Goal: Information Seeking & Learning: Compare options

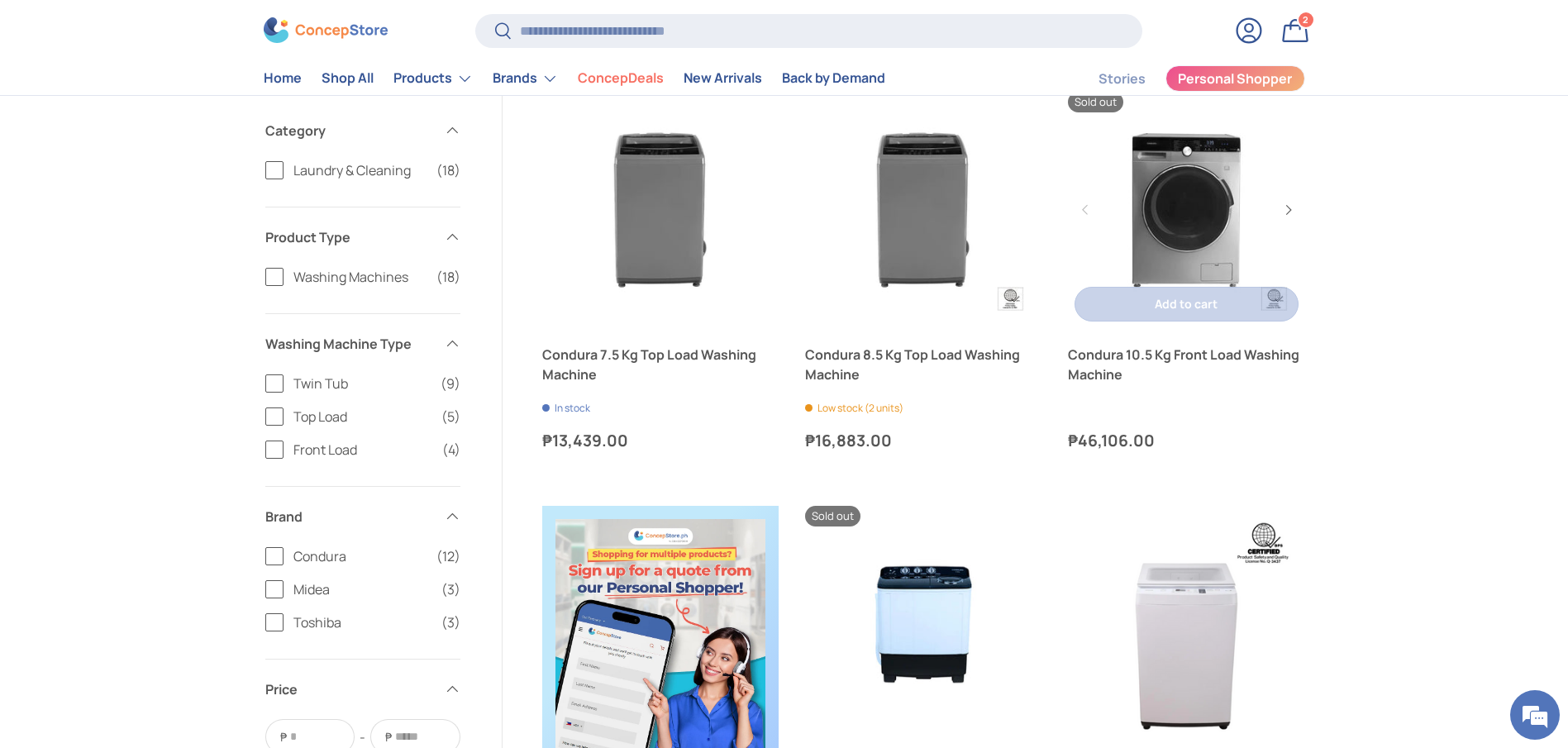
scroll to position [248, 0]
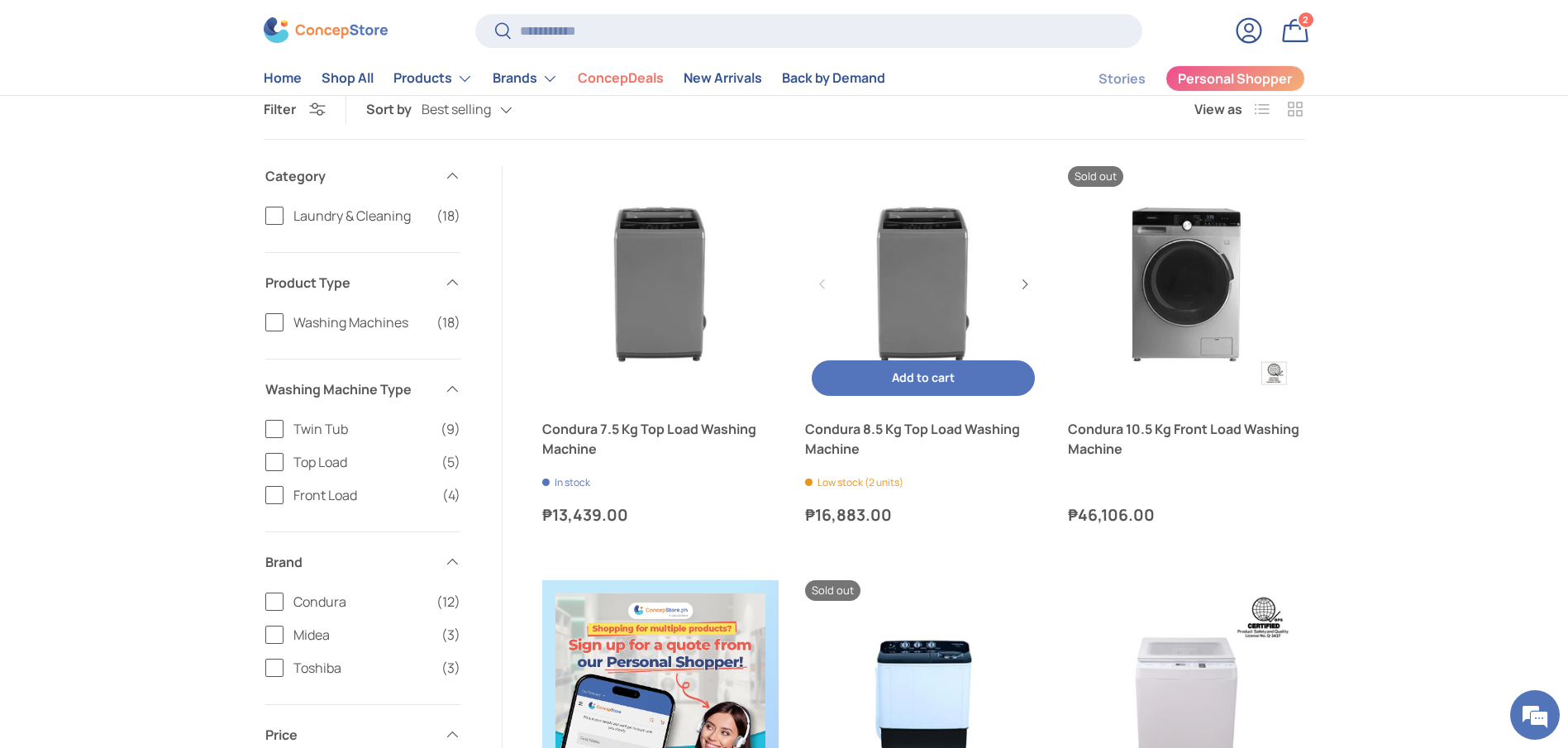
click at [879, 421] on link "Condura 8.5 Kg Top Load Washing Machine" at bounding box center [922, 439] width 237 height 39
click at [841, 435] on link "Condura 8.5 Kg Top Load Washing Machine" at bounding box center [922, 439] width 237 height 39
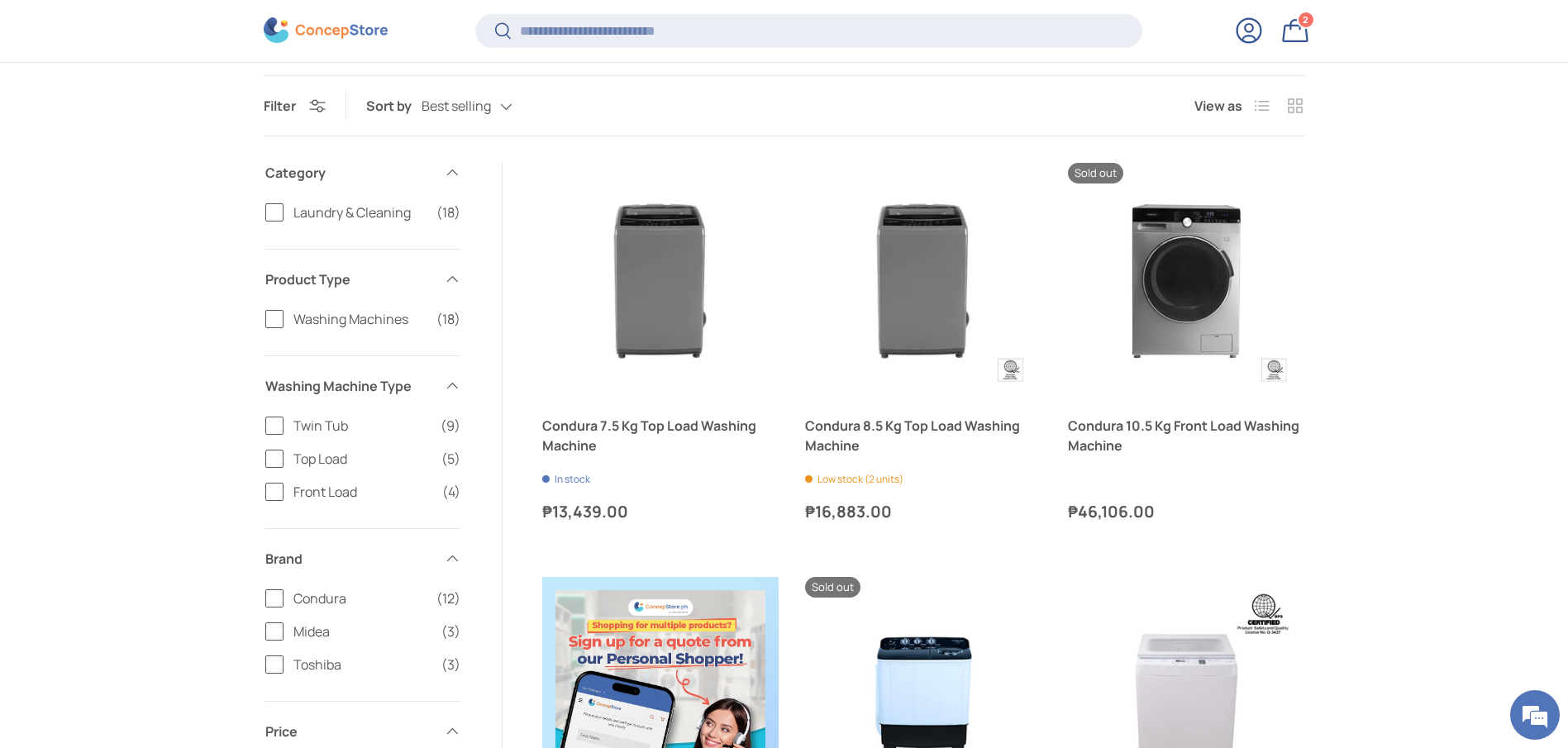
scroll to position [244, 0]
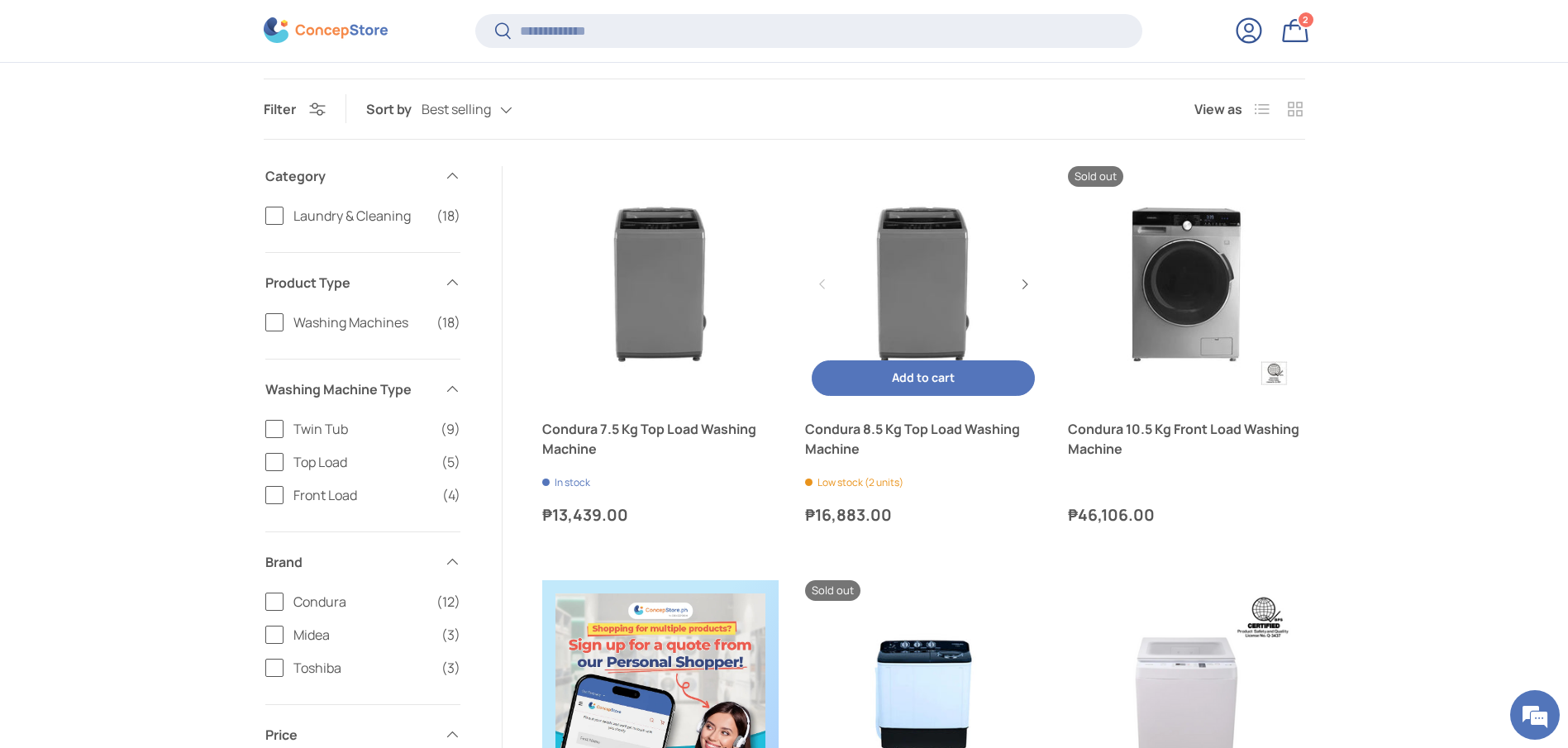
click at [833, 443] on link "Condura 8.5 Kg Top Load Washing Machine" at bounding box center [922, 439] width 237 height 39
click at [832, 443] on link "Condura 8.5 Kg Top Load Washing Machine" at bounding box center [922, 439] width 237 height 39
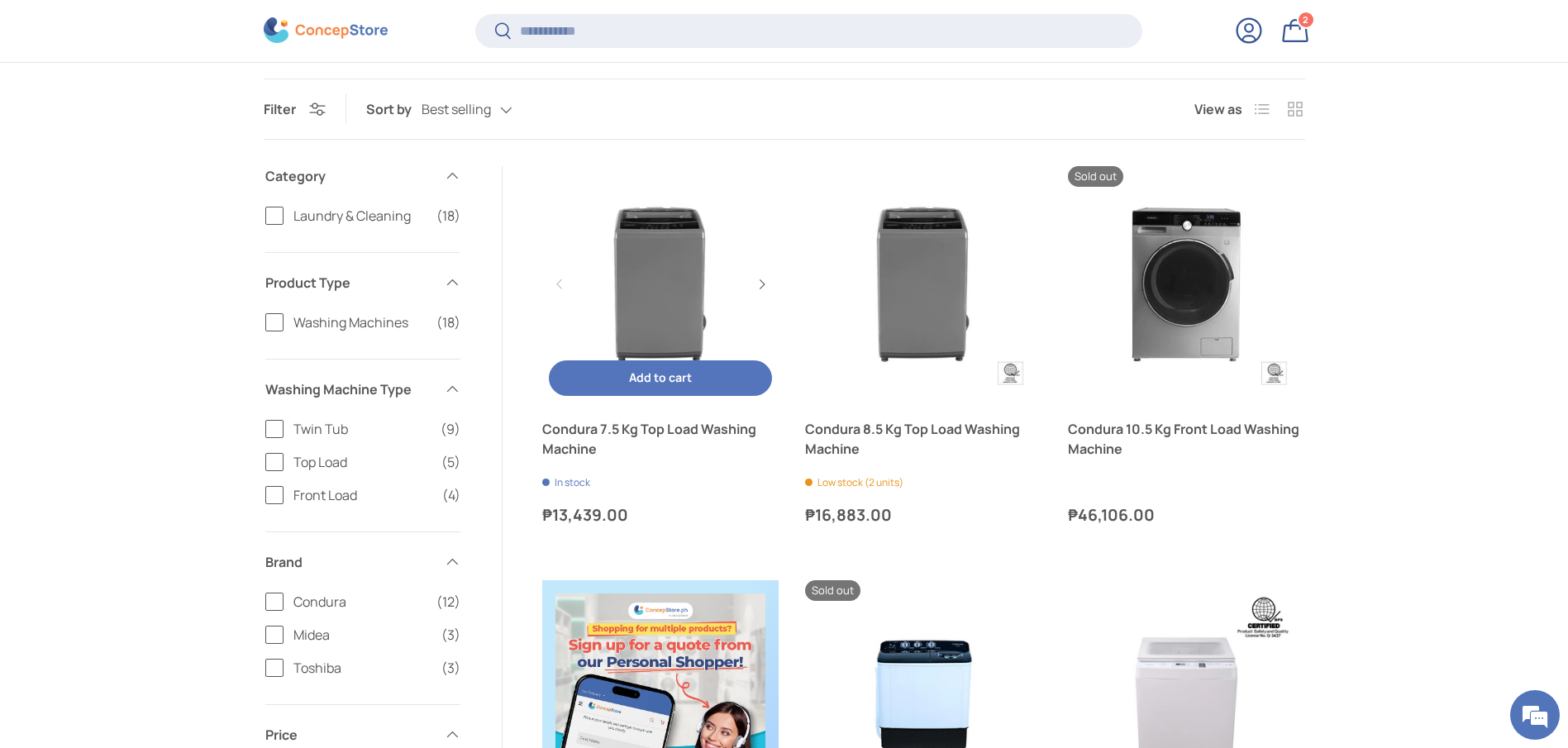
click at [583, 447] on link "Condura 7.5 Kg Top Load Washing Machine" at bounding box center [660, 439] width 237 height 39
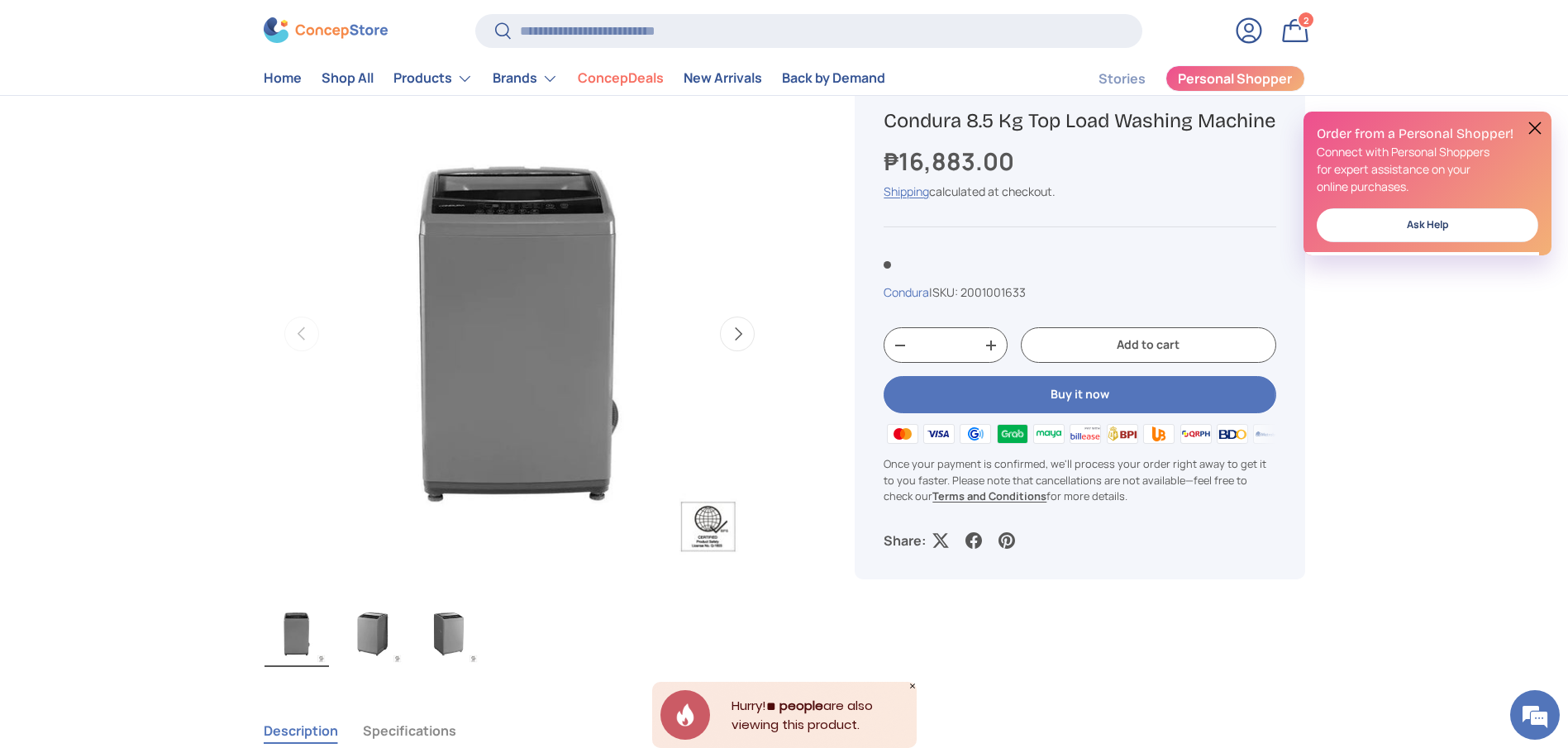
scroll to position [124, 0]
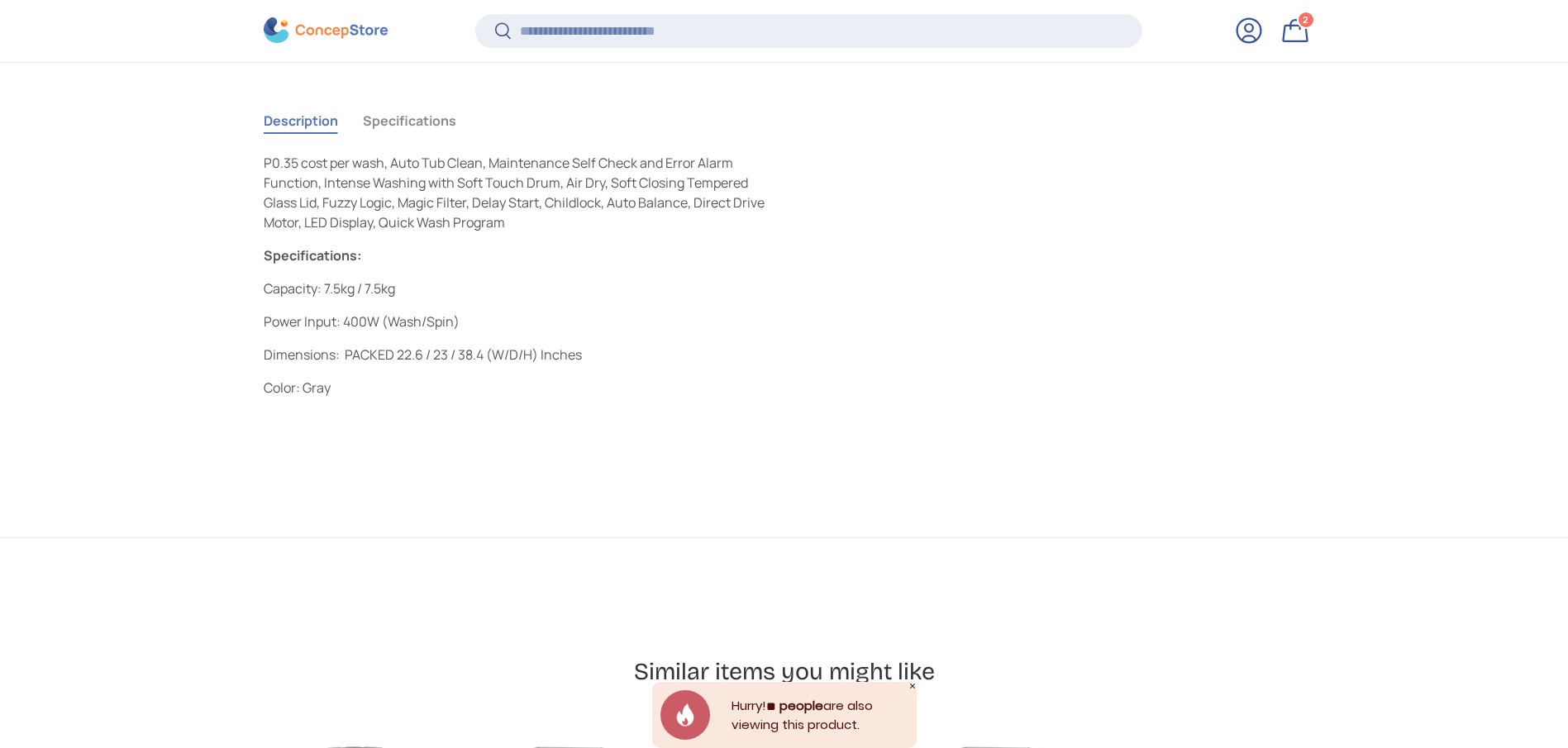
scroll to position [3703, 6757]
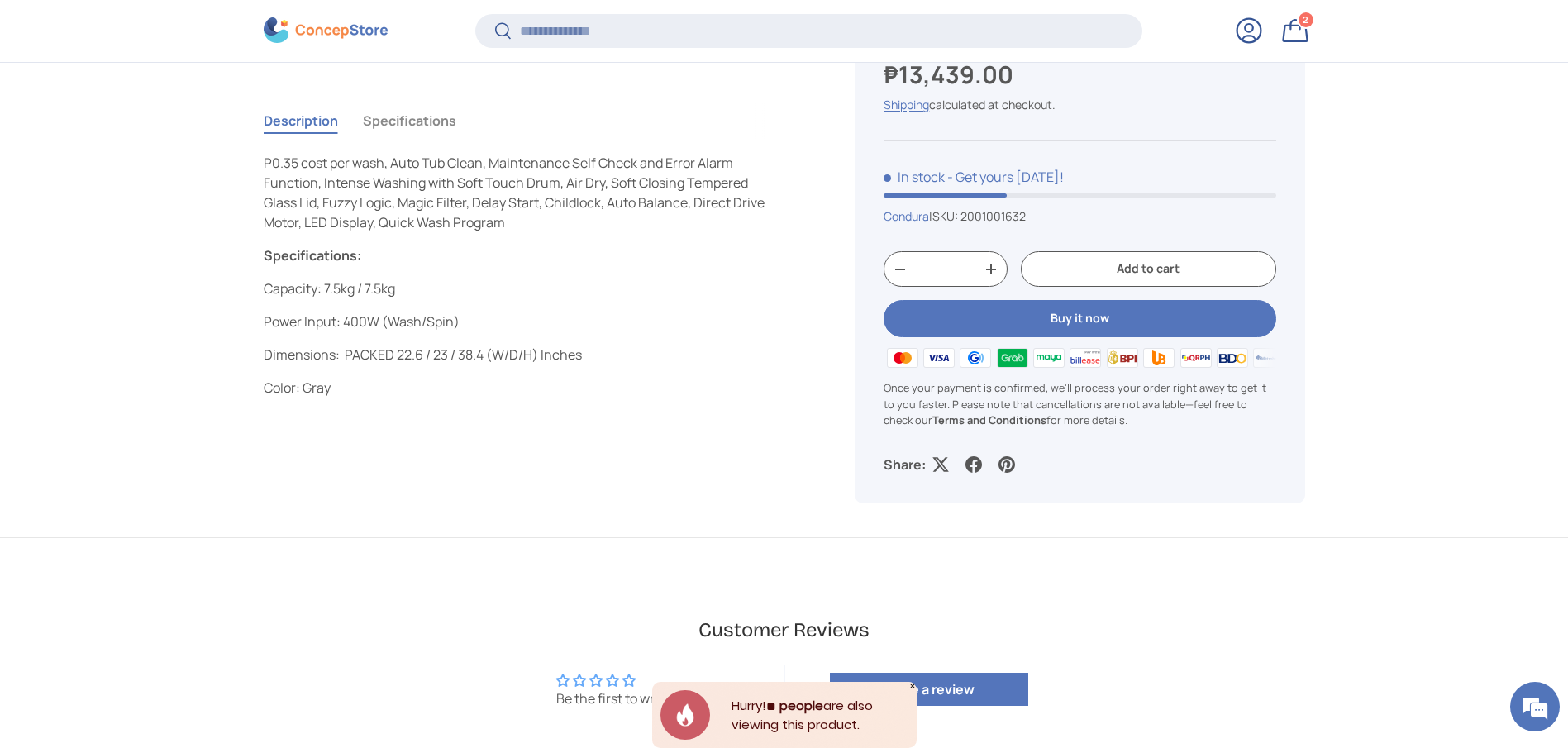
click at [400, 117] on button "Specifications" at bounding box center [410, 121] width 94 height 38
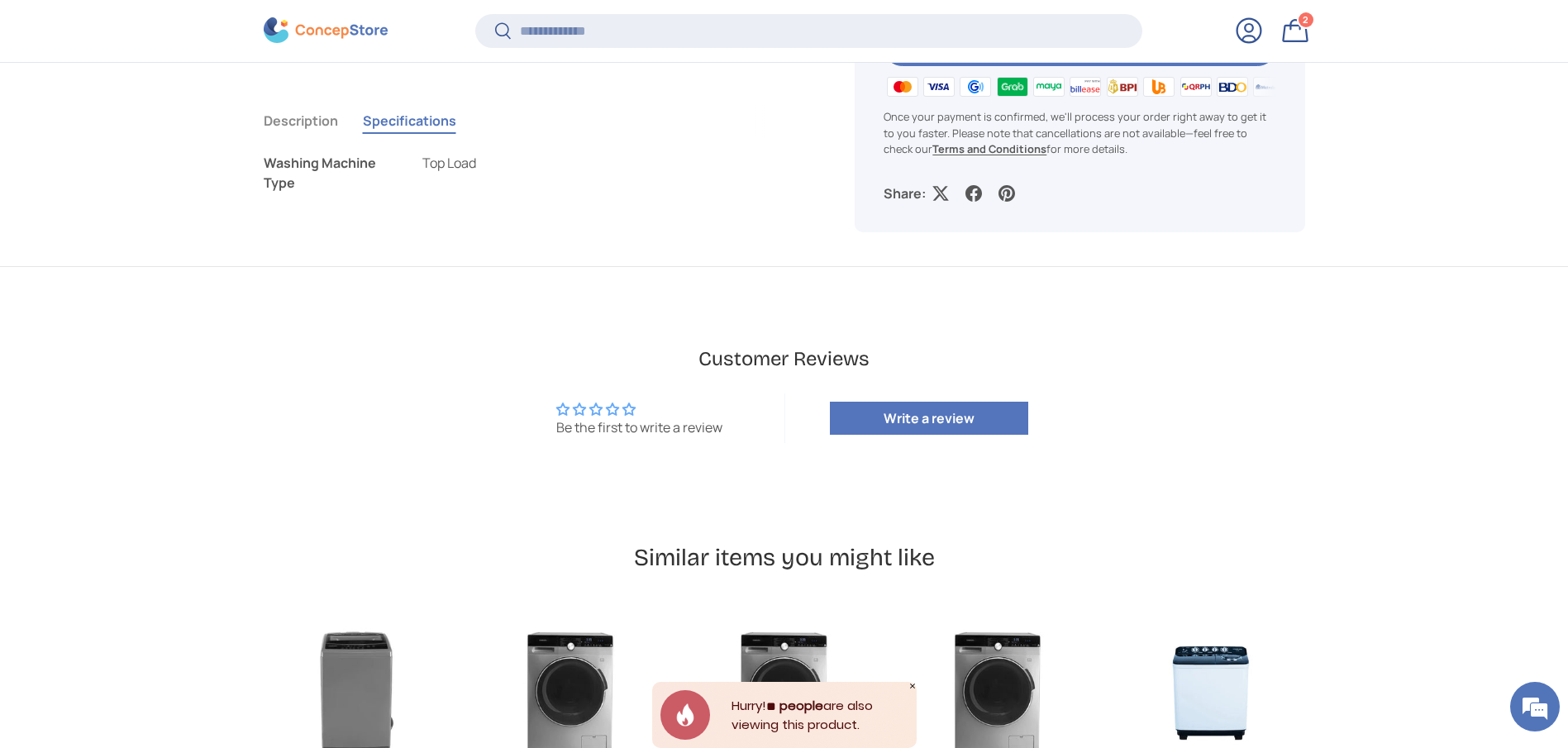
scroll to position [3046, 6757]
